Goal: Task Accomplishment & Management: Complete application form

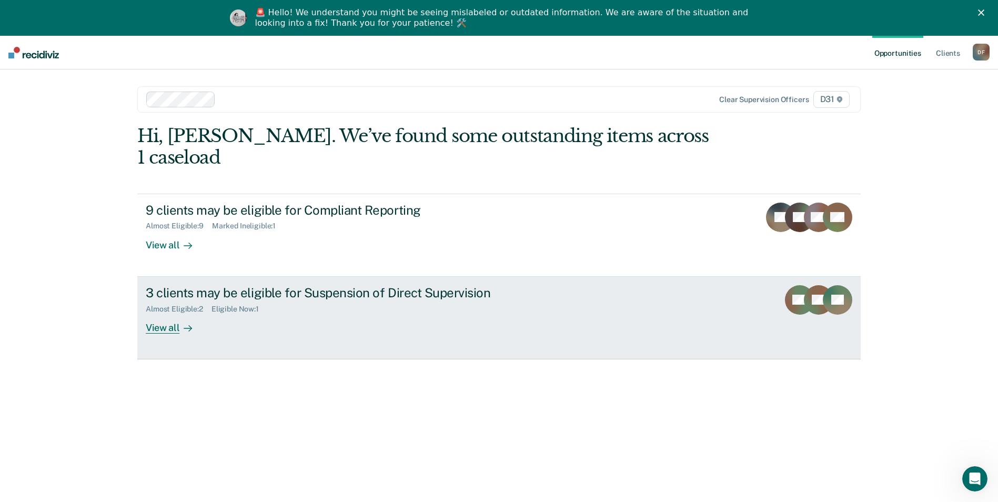
click at [166, 313] on div "View all" at bounding box center [175, 323] width 59 height 21
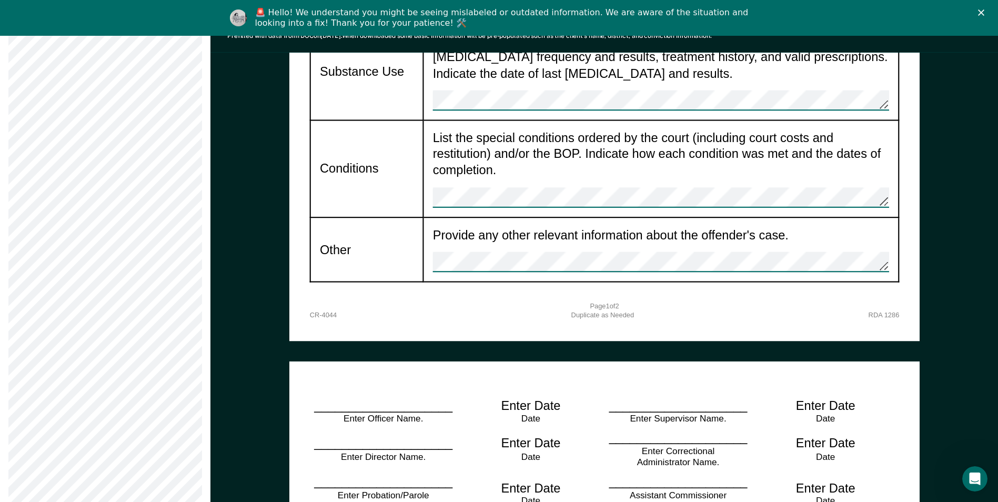
scroll to position [1367, 0]
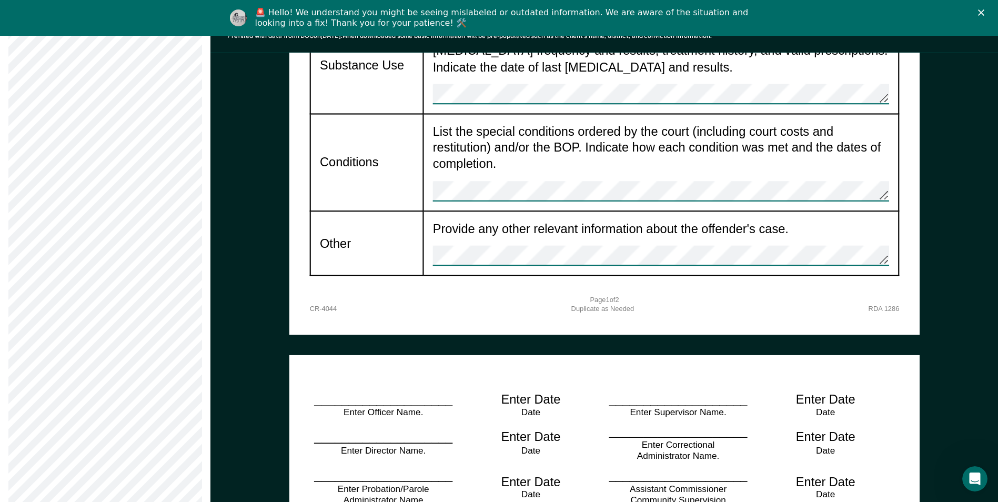
click at [519, 391] on div "Enter Date" at bounding box center [530, 399] width 59 height 16
click at [530, 407] on div "Date" at bounding box center [531, 413] width 118 height 12
click at [541, 429] on div "Enter Date" at bounding box center [530, 437] width 59 height 16
click at [537, 445] on div "Date" at bounding box center [531, 451] width 118 height 12
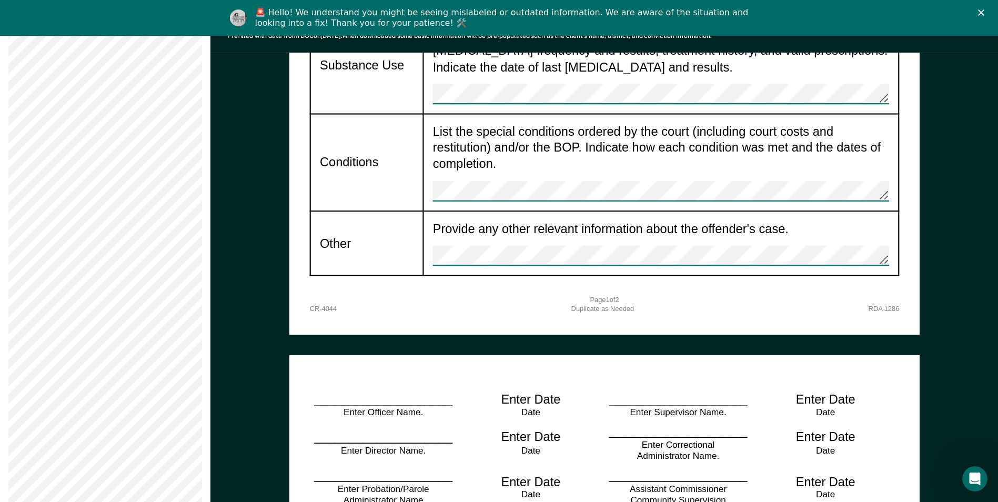
click at [548, 489] on div "Date" at bounding box center [531, 495] width 118 height 12
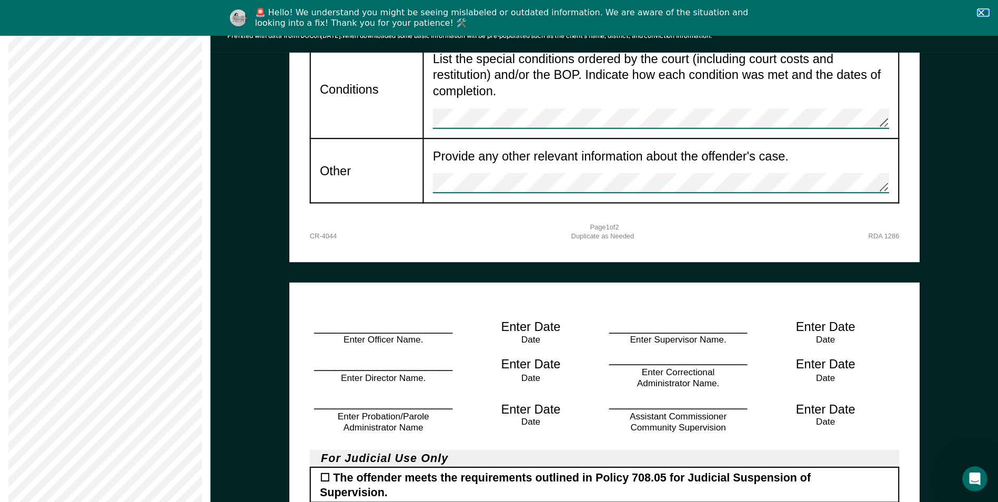
scroll to position [1482, 0]
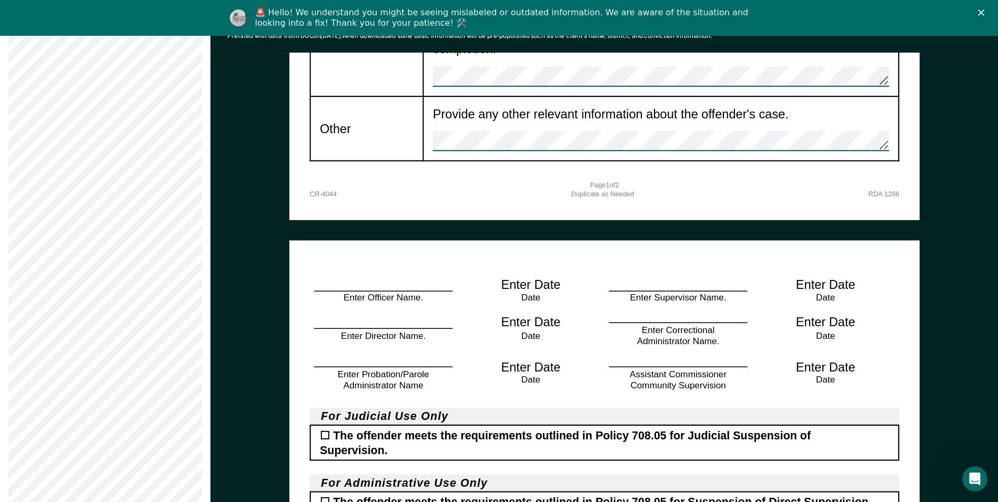
click at [322, 425] on div "☐ The offender meets the requirements outlined in Policy 708.05 for Judicial Su…" at bounding box center [603, 443] width 589 height 36
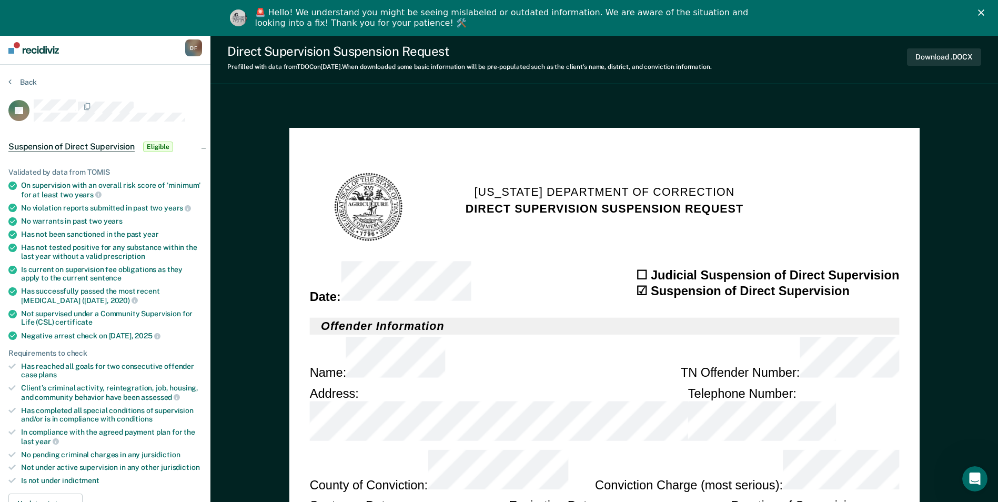
scroll to position [0, 0]
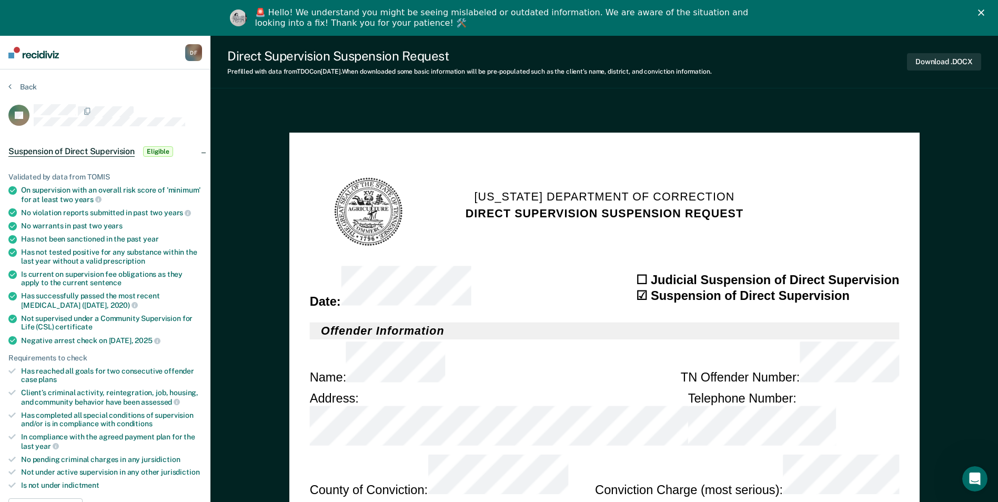
click at [644, 271] on div "☐ Judicial Suspension of Direct Supervision" at bounding box center [767, 279] width 263 height 16
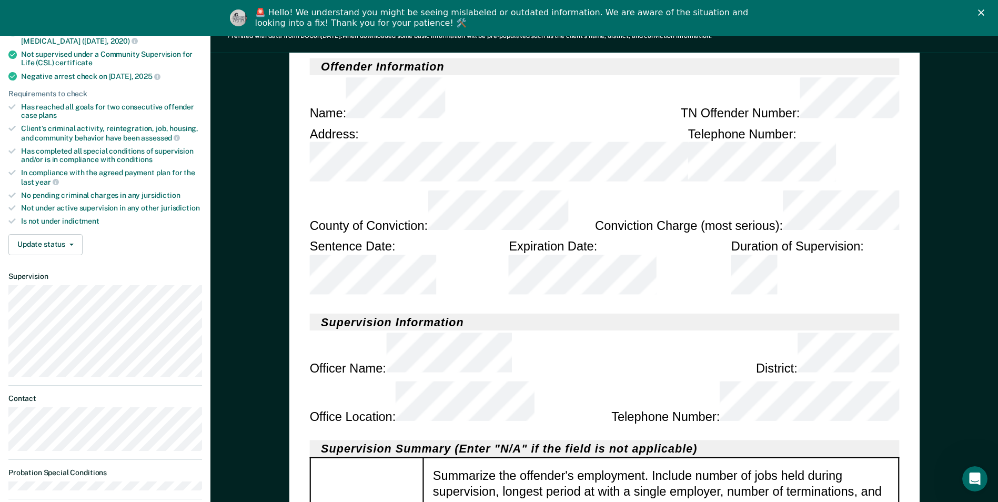
scroll to position [263, 0]
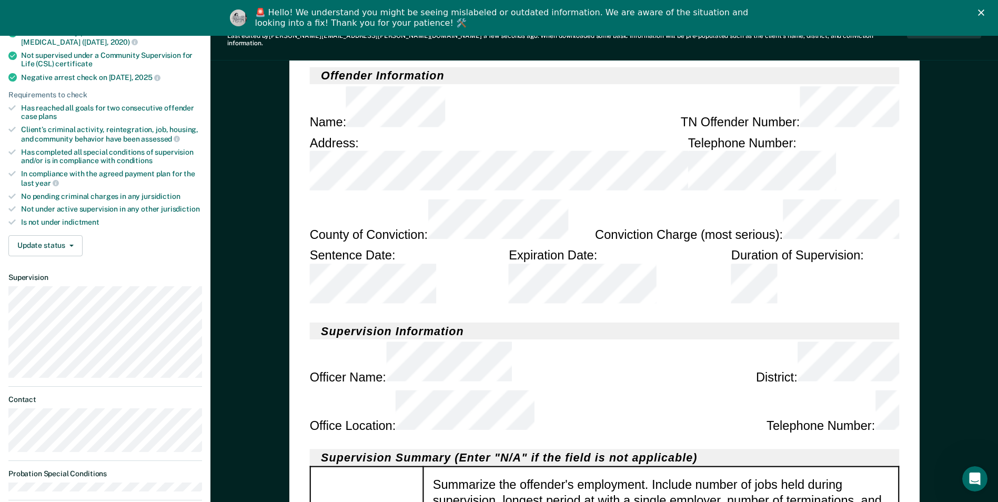
click at [984, 12] on polygon "Close" at bounding box center [981, 12] width 6 height 6
